Goal: Navigation & Orientation: Go to known website

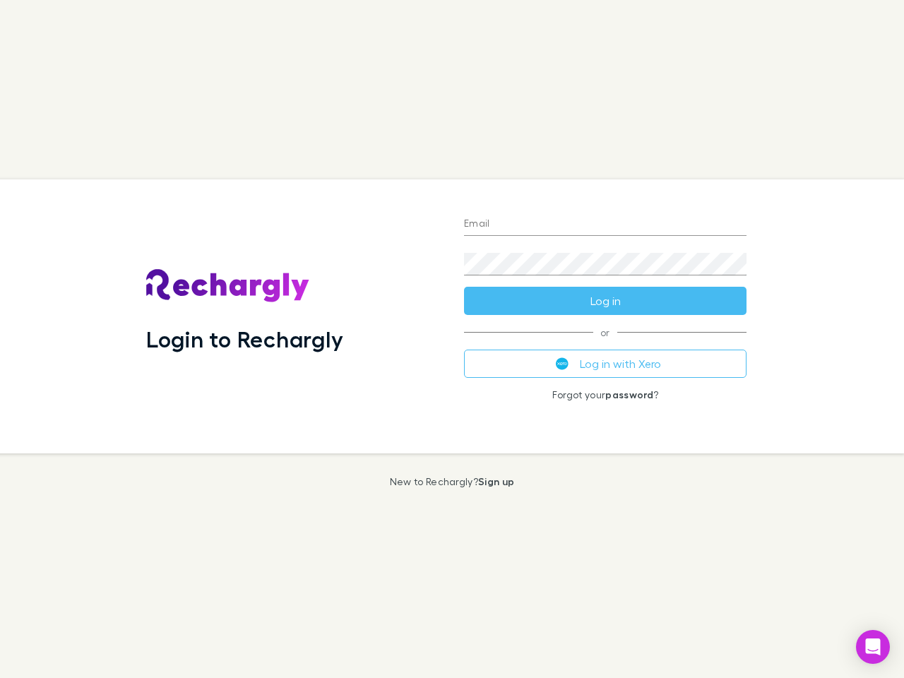
click at [452, 339] on div "Login to Rechargly" at bounding box center [294, 316] width 318 height 274
click at [605, 224] on input "Email" at bounding box center [605, 224] width 282 height 23
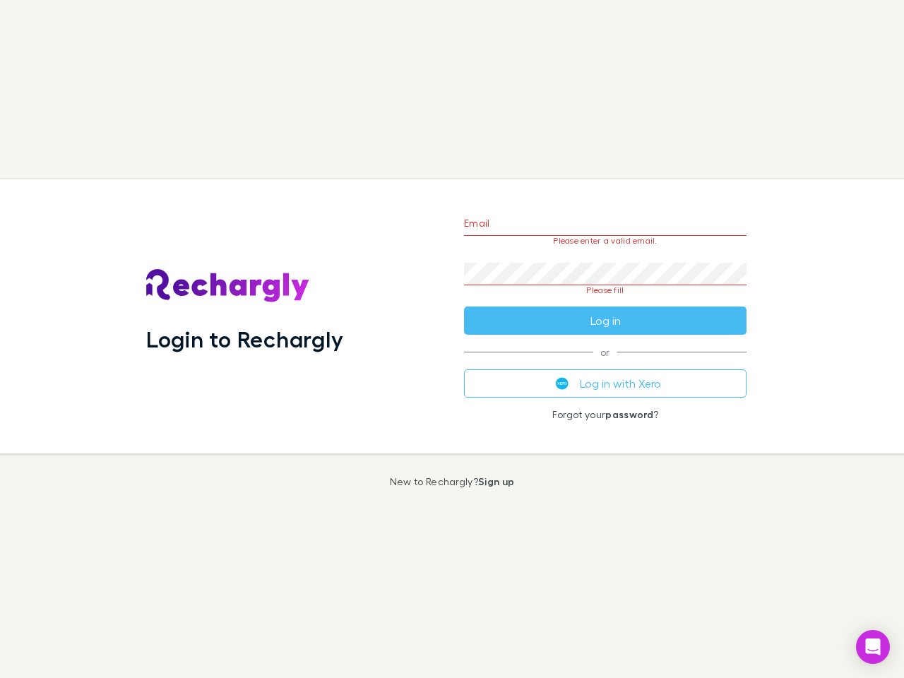
click at [605, 301] on form "Email Please enter a valid email. Password Please fill Log in" at bounding box center [605, 268] width 282 height 133
click at [605, 364] on div "Email Please enter a valid email. Password Please fill Log in or Log in with Xe…" at bounding box center [605, 316] width 305 height 274
click at [873, 647] on icon "Open Intercom Messenger" at bounding box center [873, 646] width 15 height 17
